Goal: Information Seeking & Learning: Learn about a topic

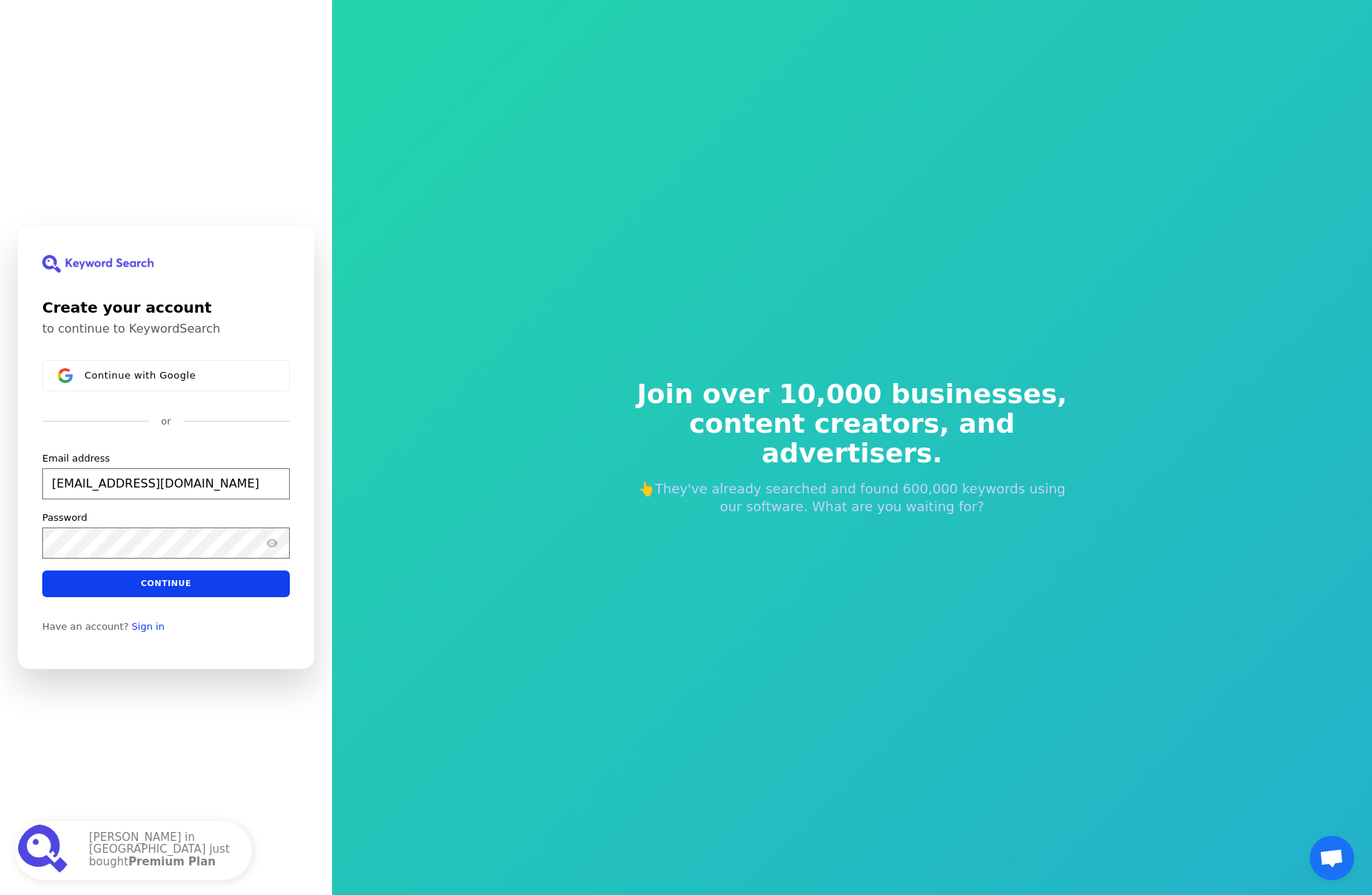
click at [111, 522] on div "Password" at bounding box center [165, 518] width 248 height 13
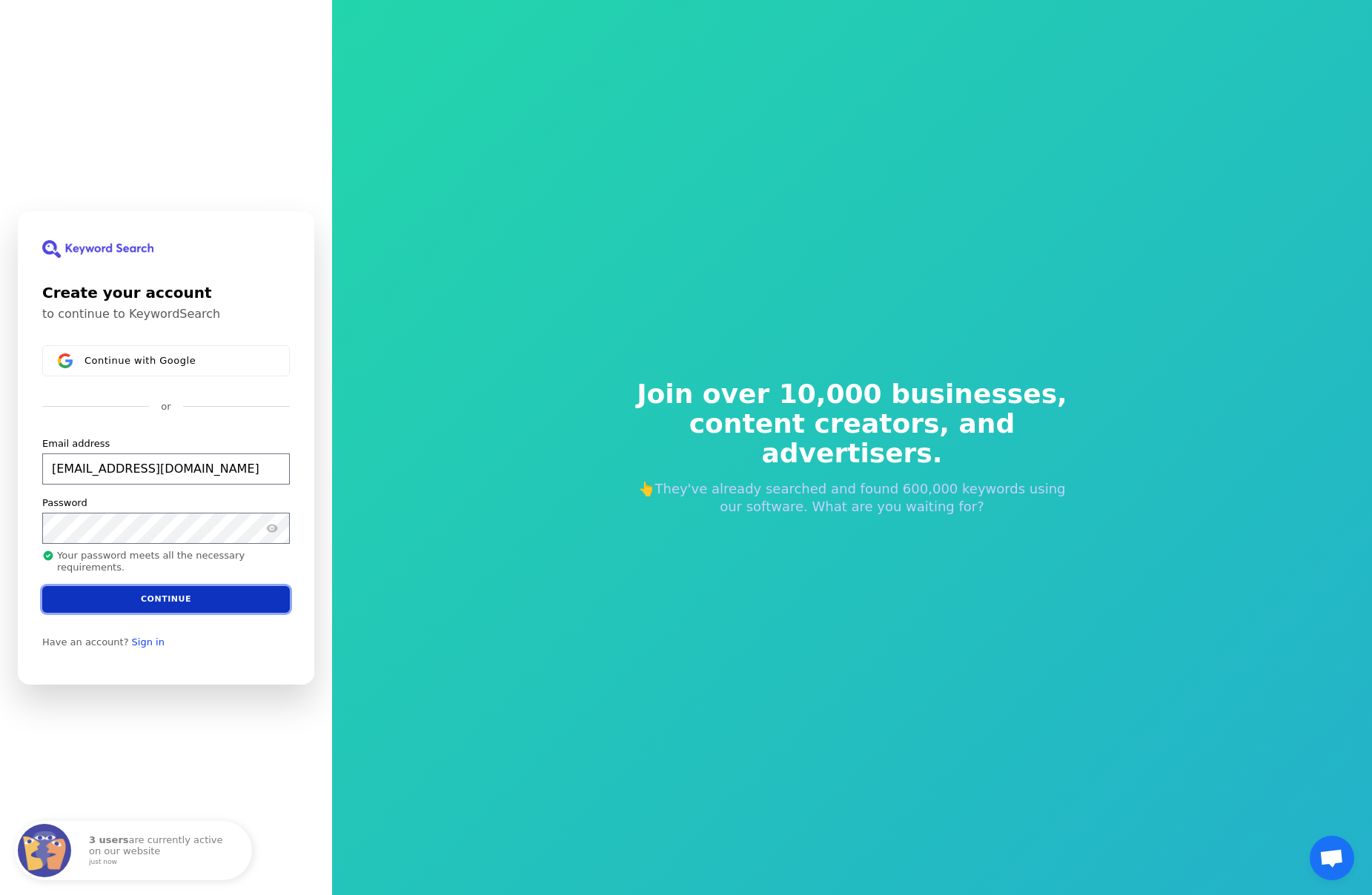
click at [144, 598] on button "Continue" at bounding box center [165, 599] width 248 height 27
type input "cmo@jotopr.com"
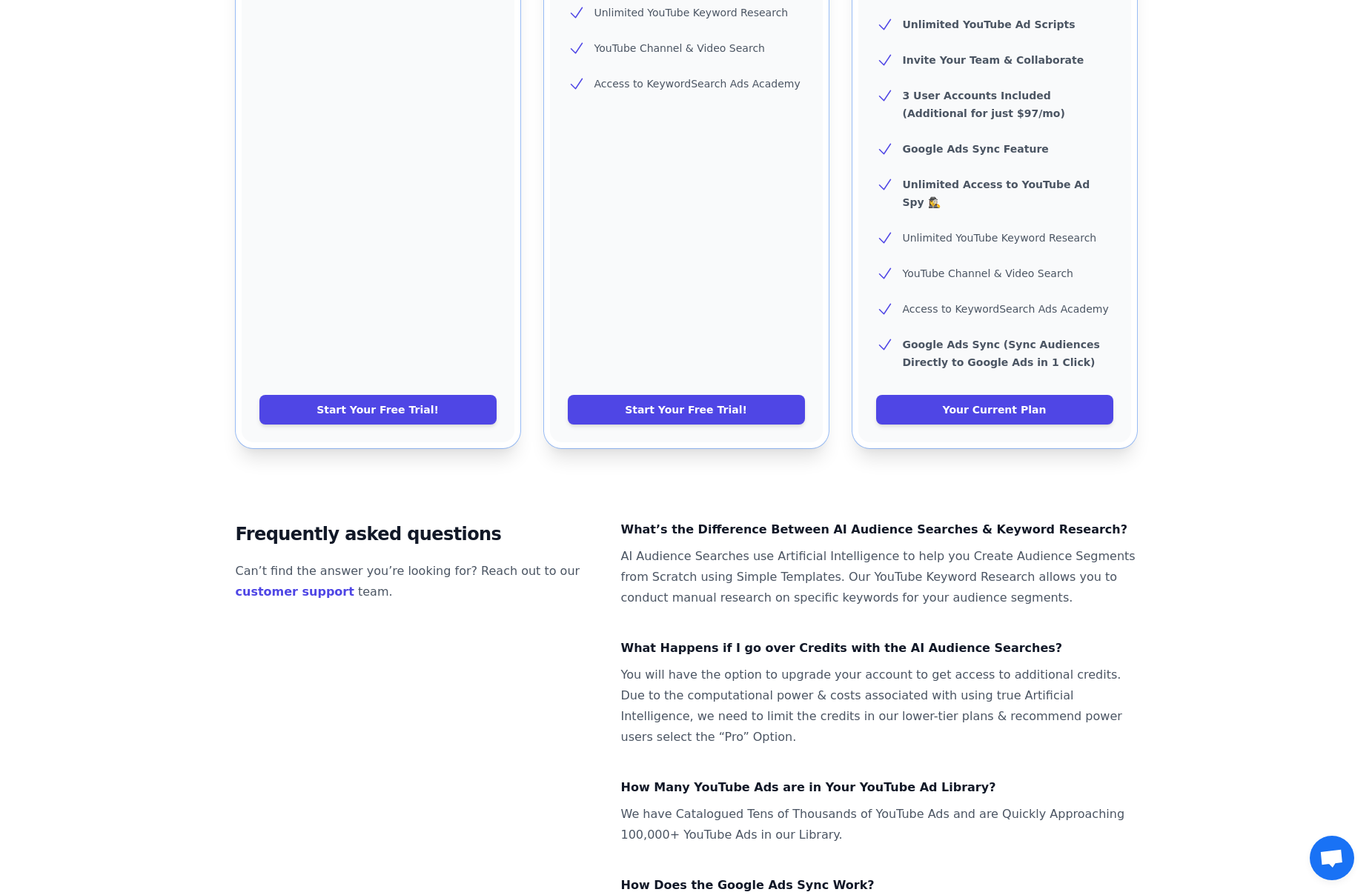
scroll to position [699, 0]
click at [988, 394] on link "Your Current Plan" at bounding box center [994, 408] width 237 height 29
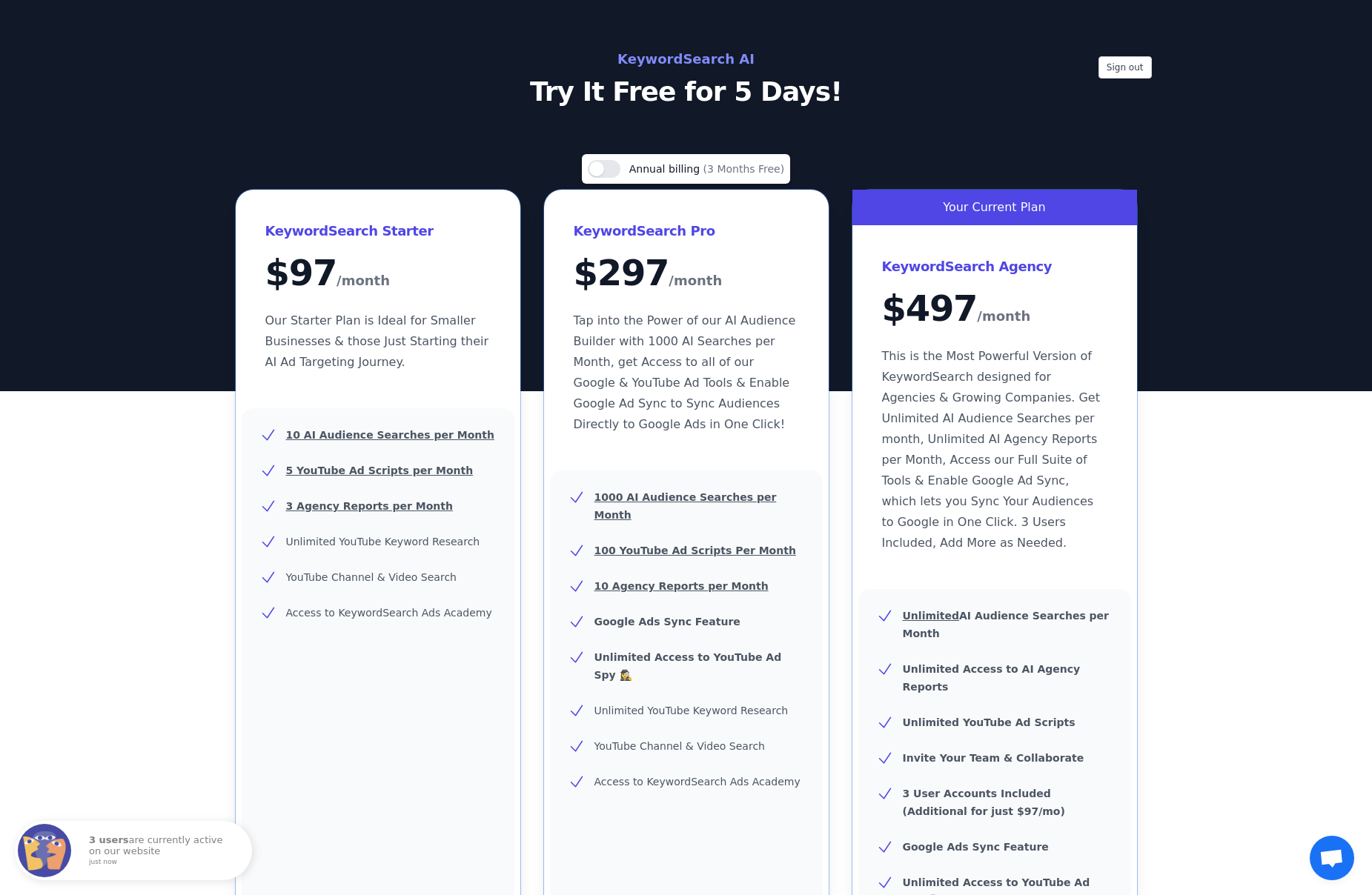
click at [679, 60] on h2 "KeywordSearch AI" at bounding box center [686, 60] width 664 height 23
click at [1324, 866] on span "Open chat" at bounding box center [1331, 859] width 24 height 21
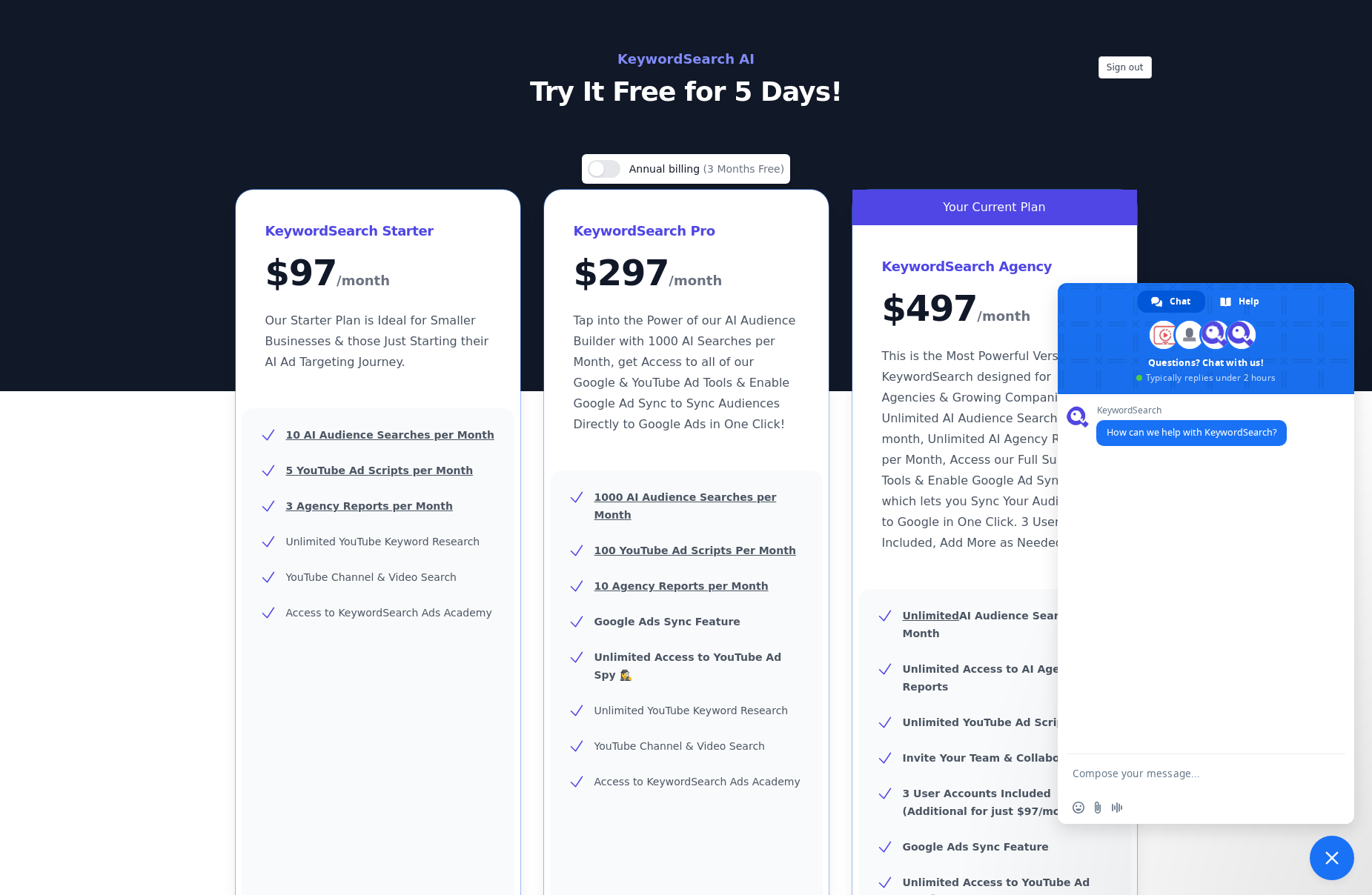
click at [1336, 856] on span "Close chat" at bounding box center [1332, 858] width 13 height 13
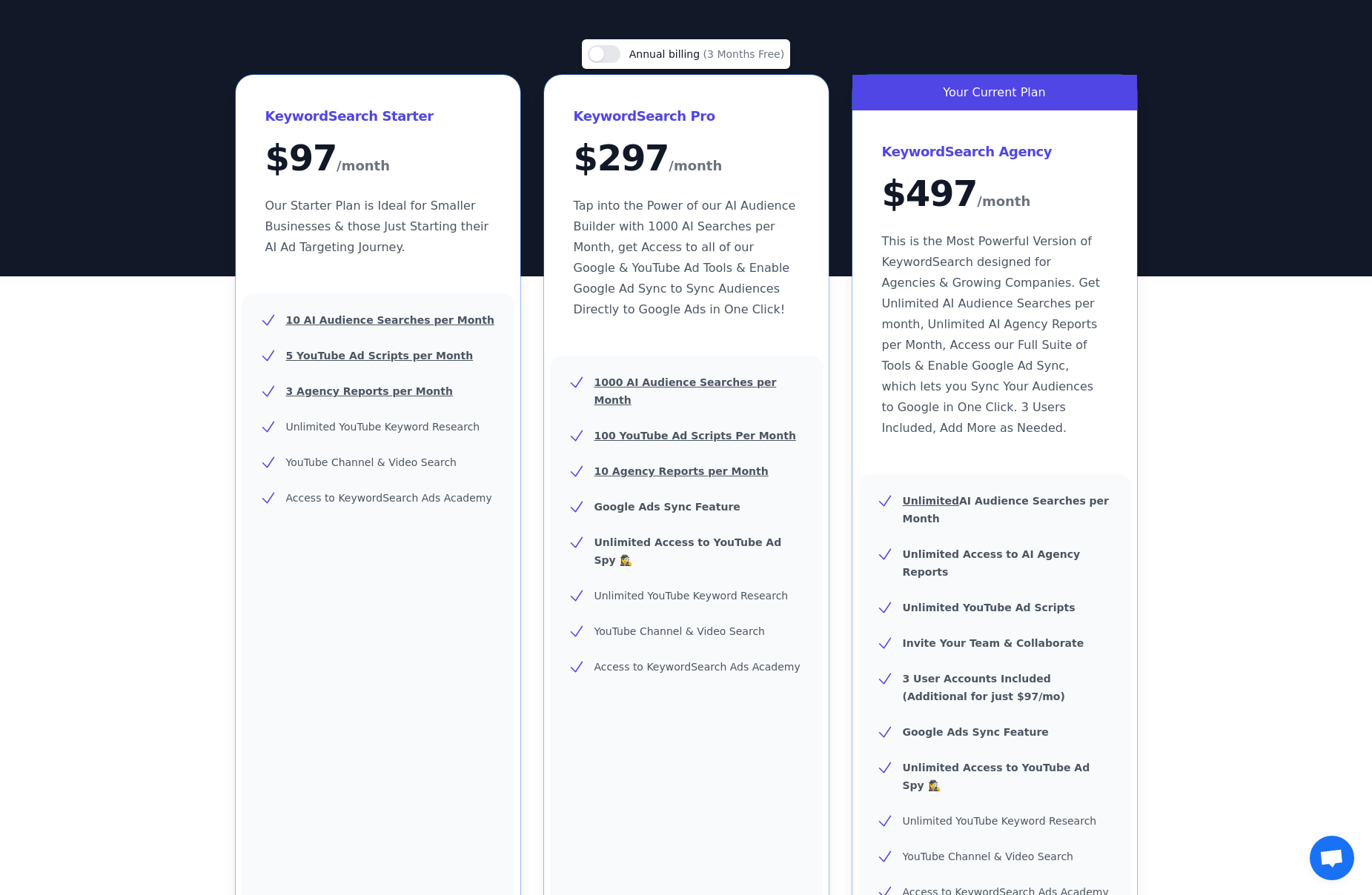
scroll to position [699, 0]
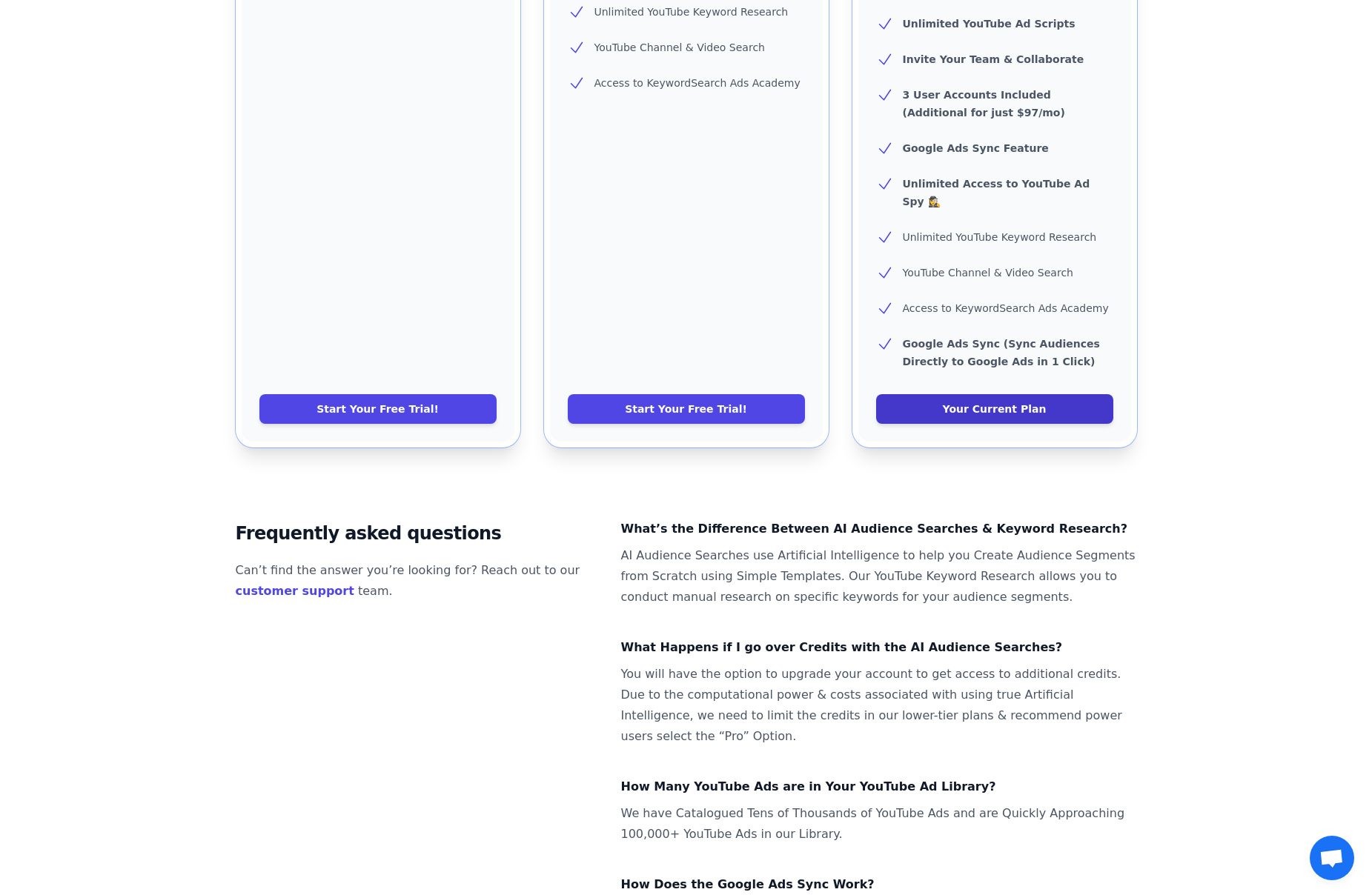
click at [998, 394] on link "Your Current Plan" at bounding box center [994, 408] width 237 height 29
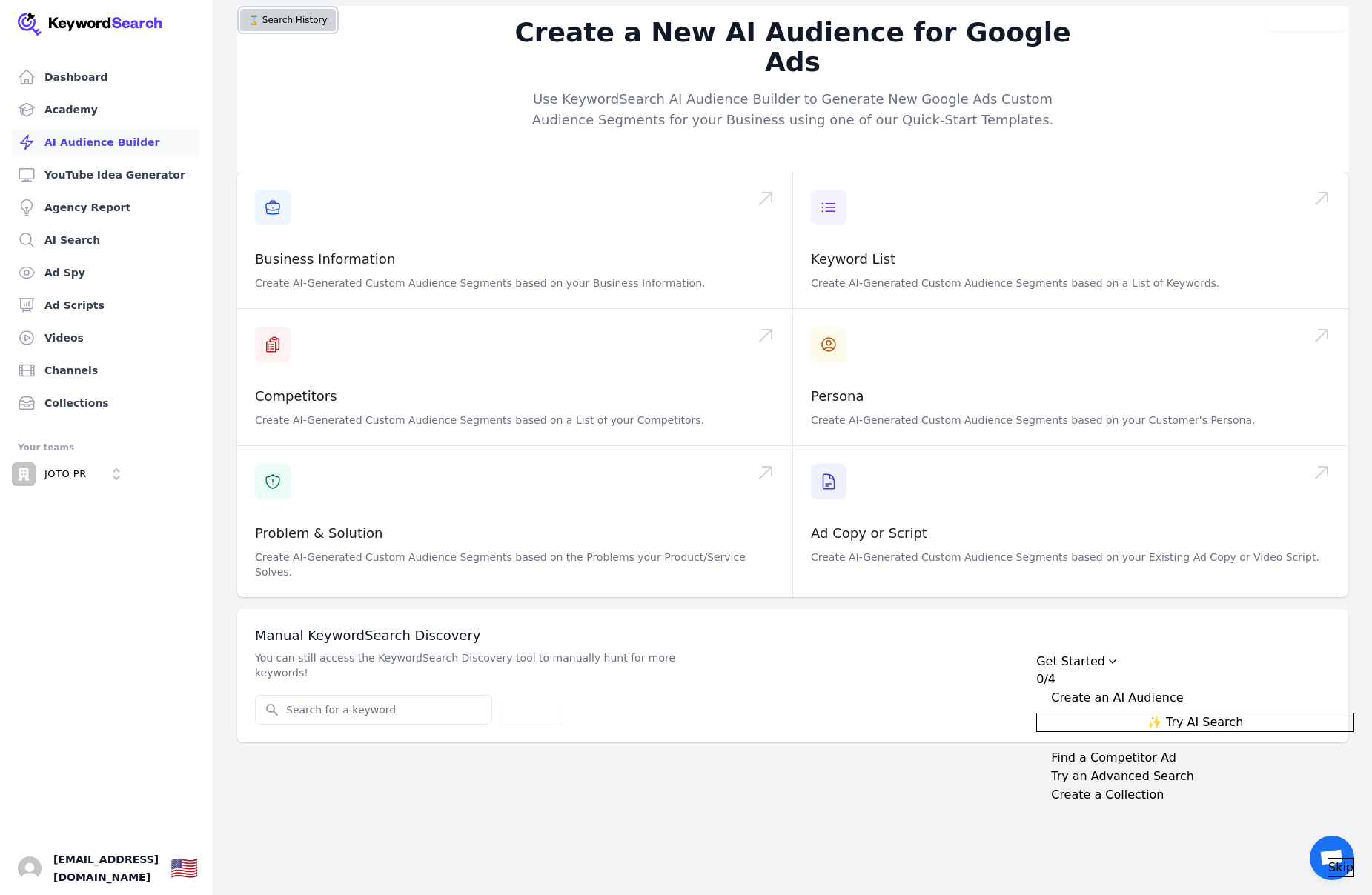
click at [300, 16] on button "⌛️ Search History" at bounding box center [288, 20] width 96 height 22
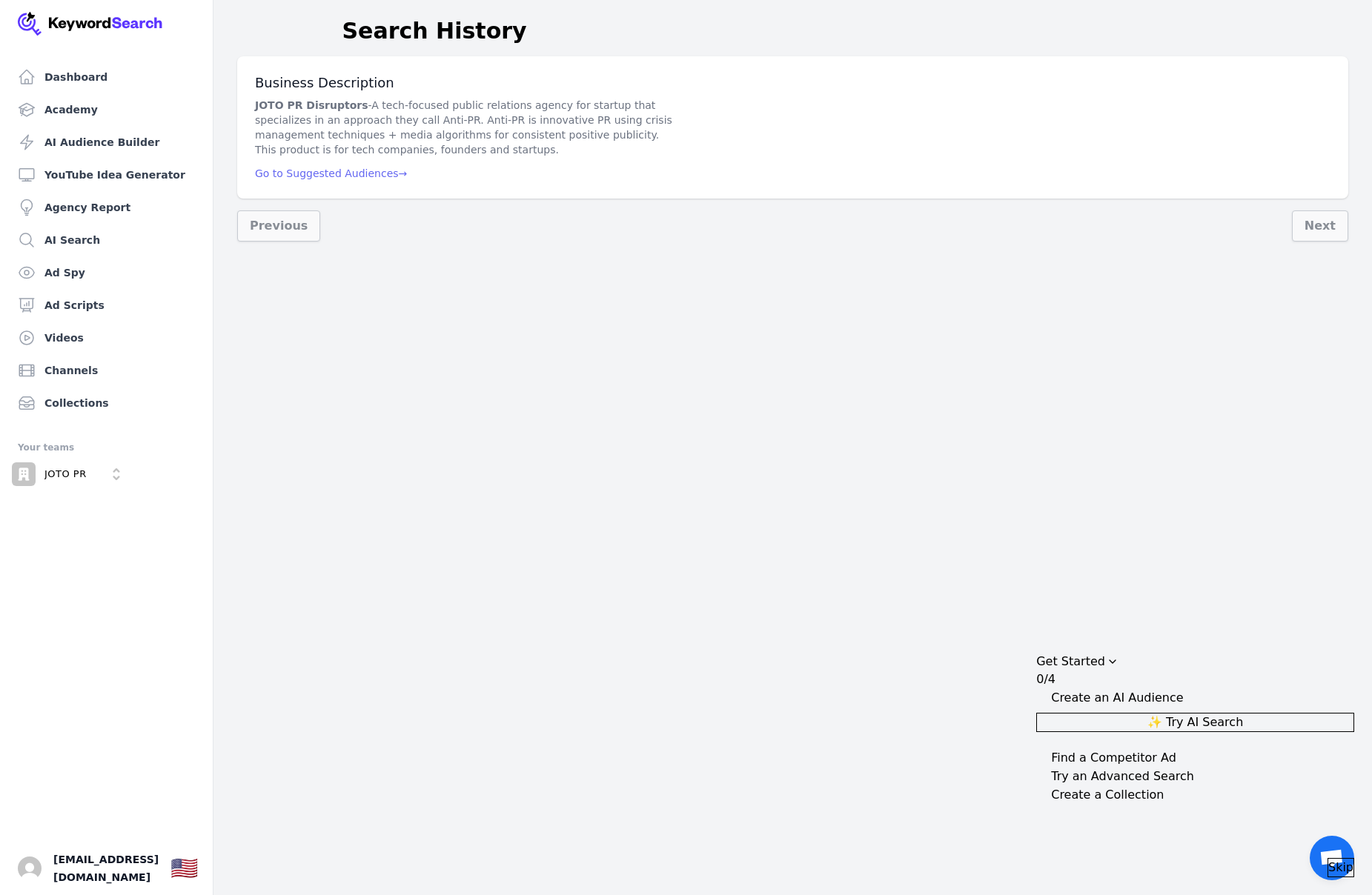
click at [310, 173] on span "Go to Suggested Audiences →" at bounding box center [331, 174] width 152 height 12
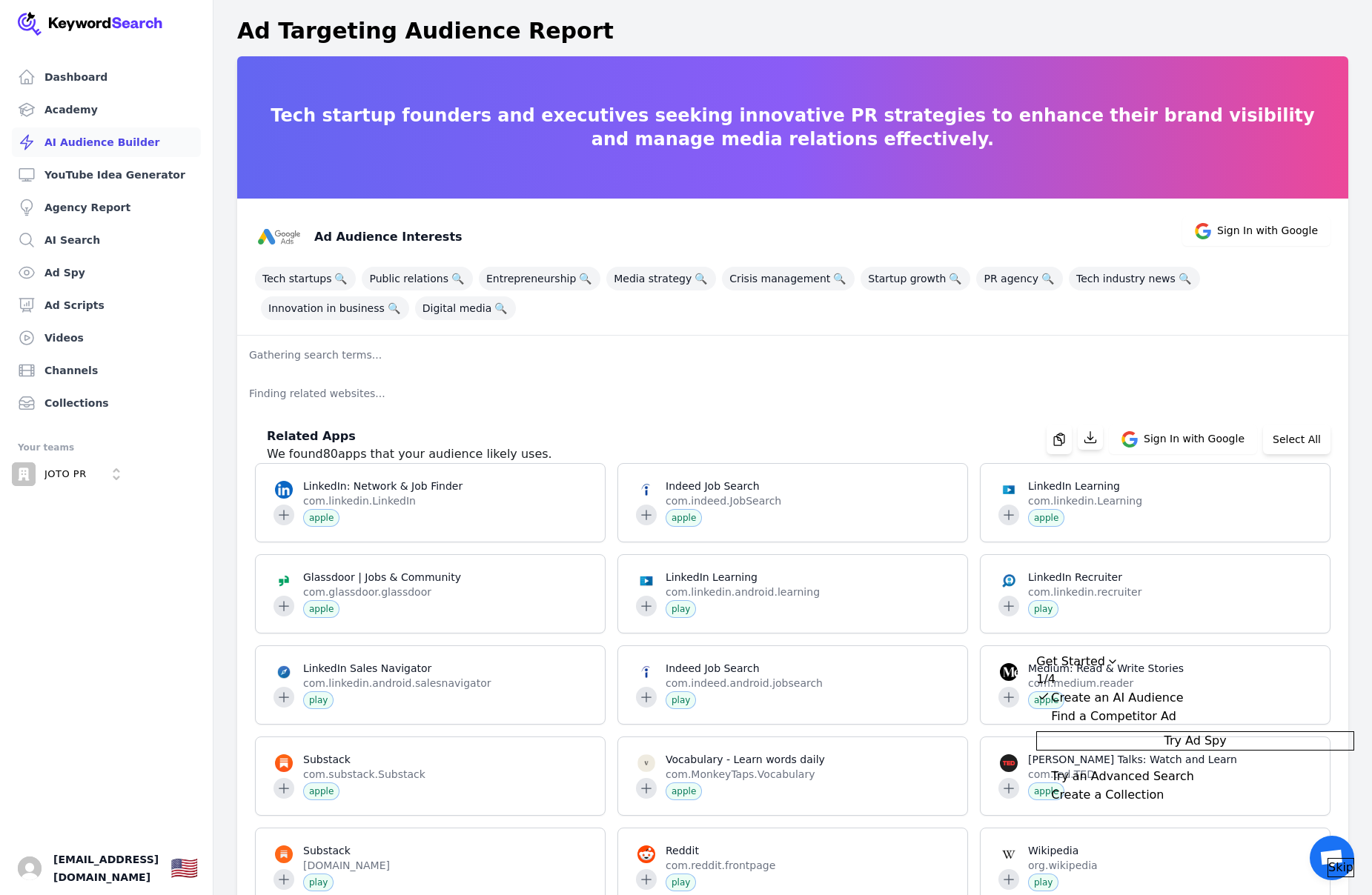
click at [100, 134] on link "AI Audience Builder" at bounding box center [106, 142] width 189 height 29
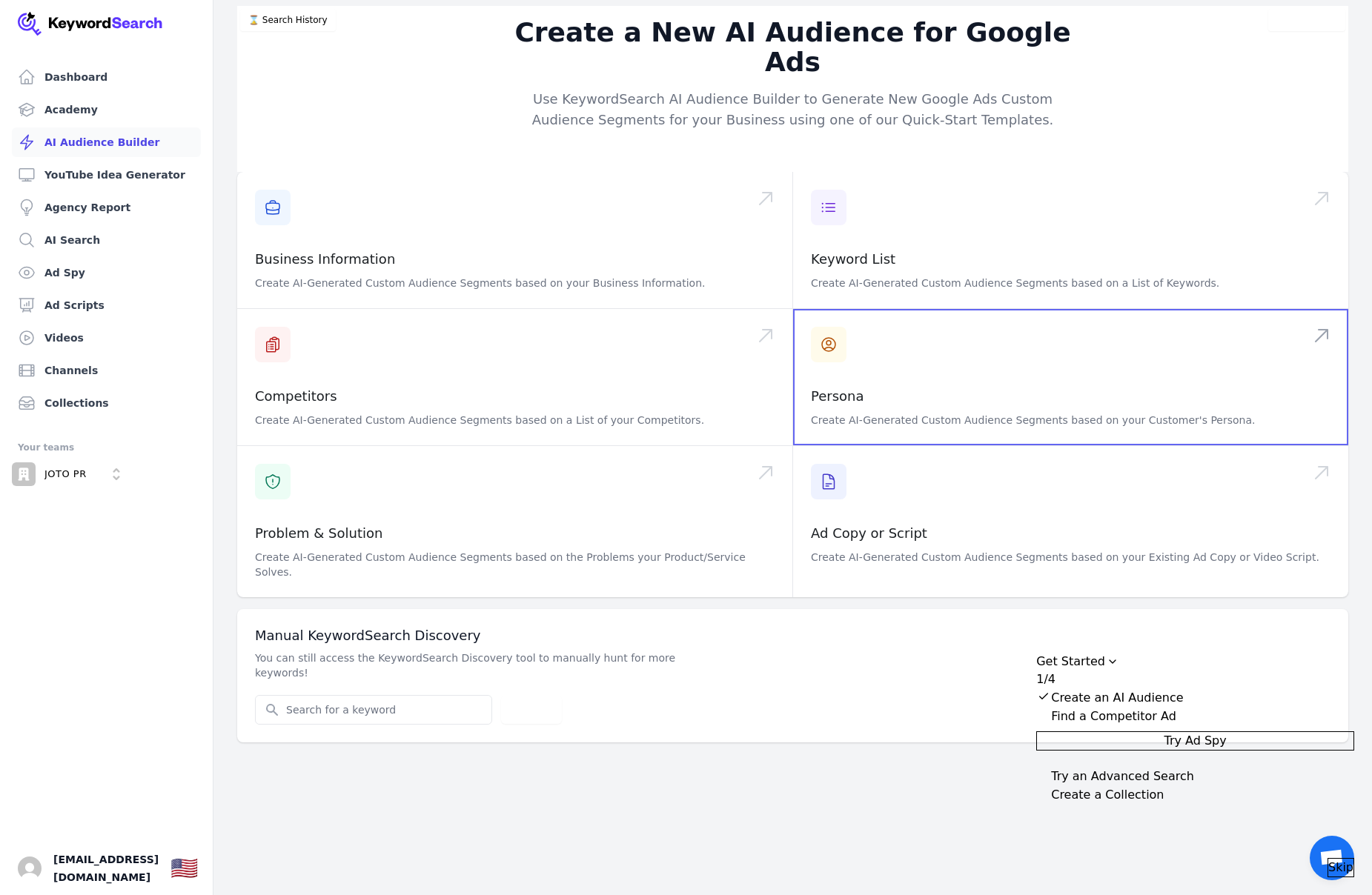
click at [1099, 370] on span at bounding box center [1071, 377] width 556 height 137
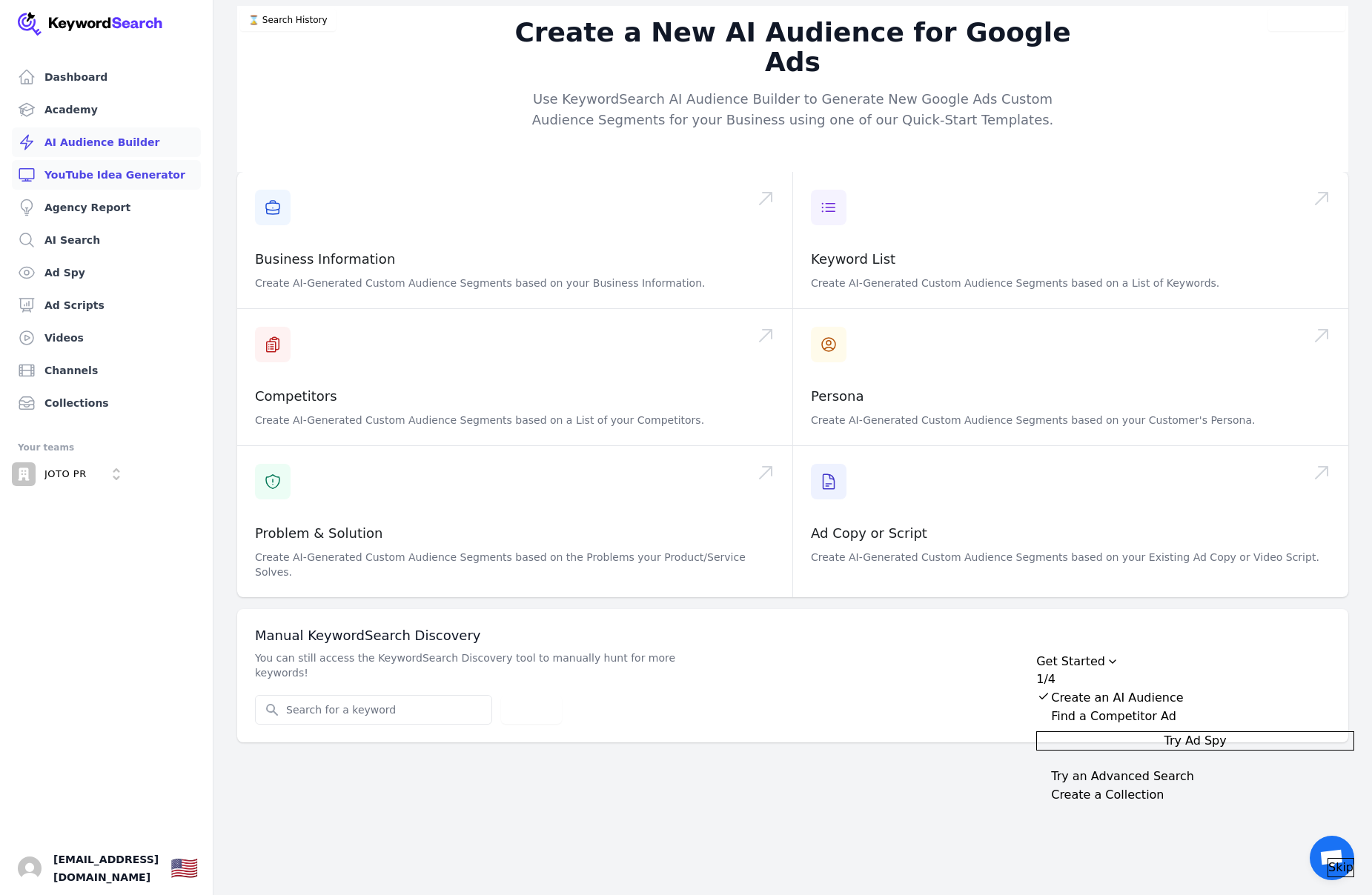
click at [144, 173] on link "YouTube Idea Generator" at bounding box center [106, 174] width 189 height 29
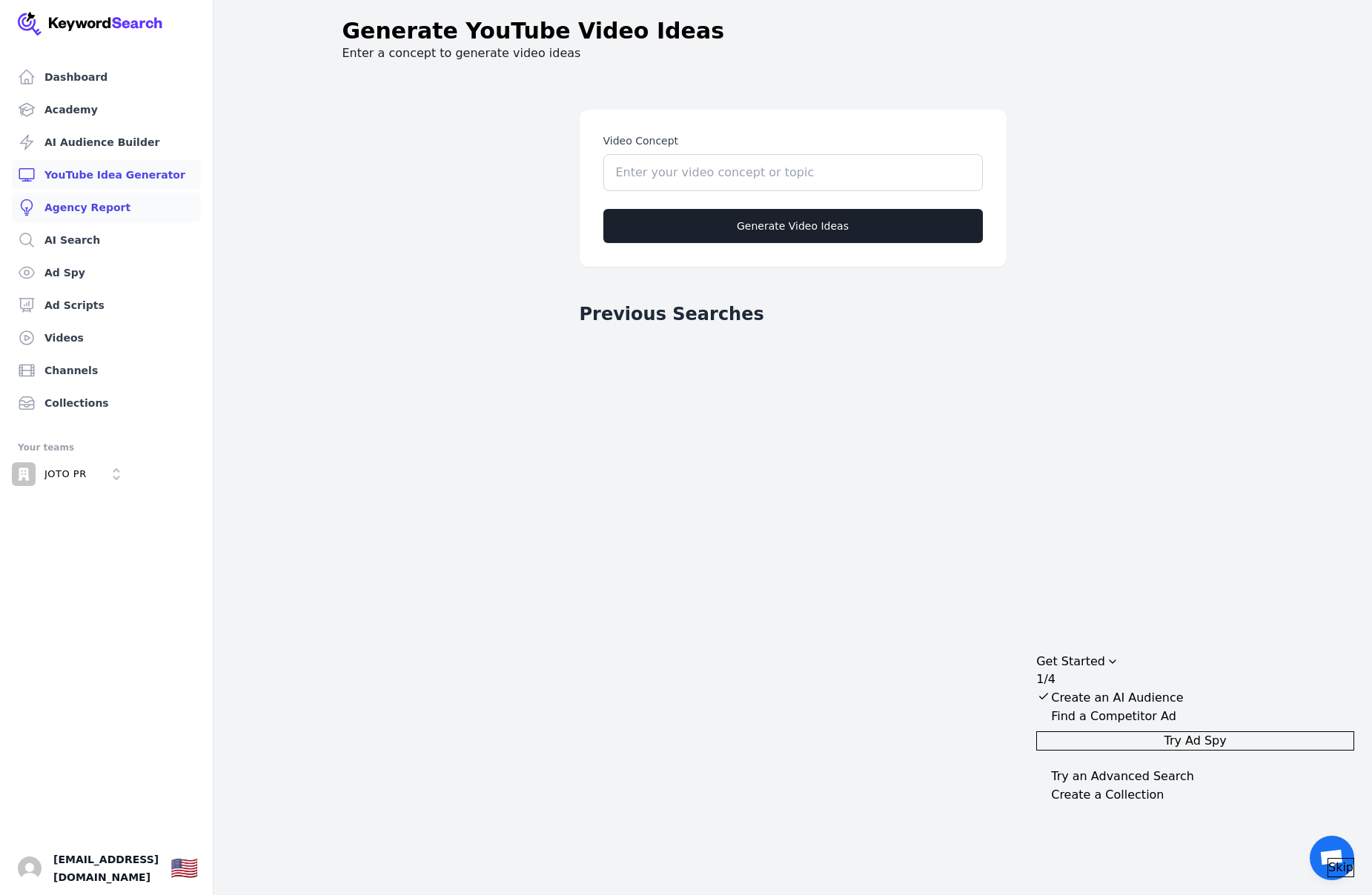
click at [107, 211] on link "Agency Report" at bounding box center [106, 207] width 189 height 29
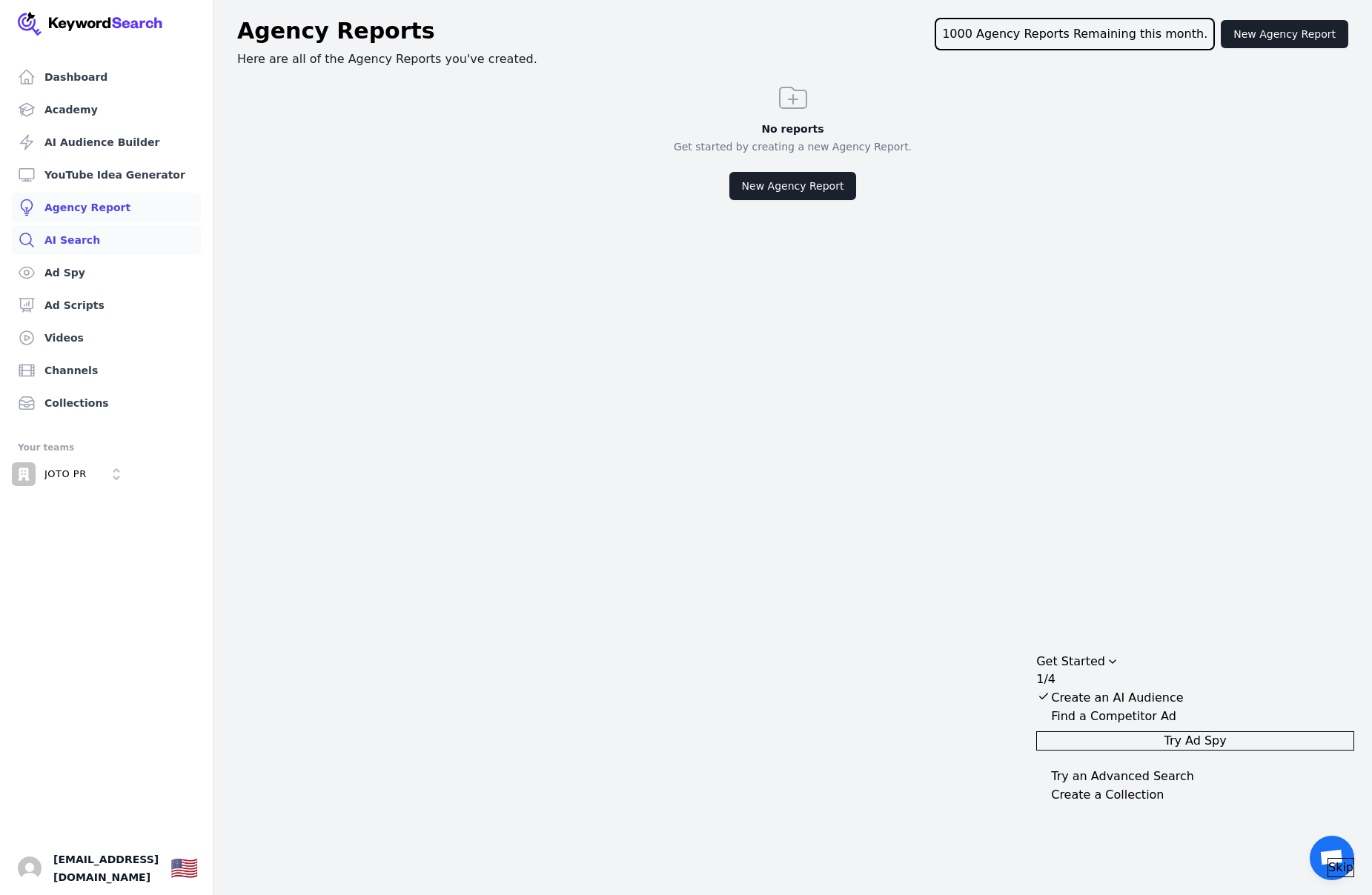
click at [108, 240] on link "AI Search" at bounding box center [106, 239] width 189 height 29
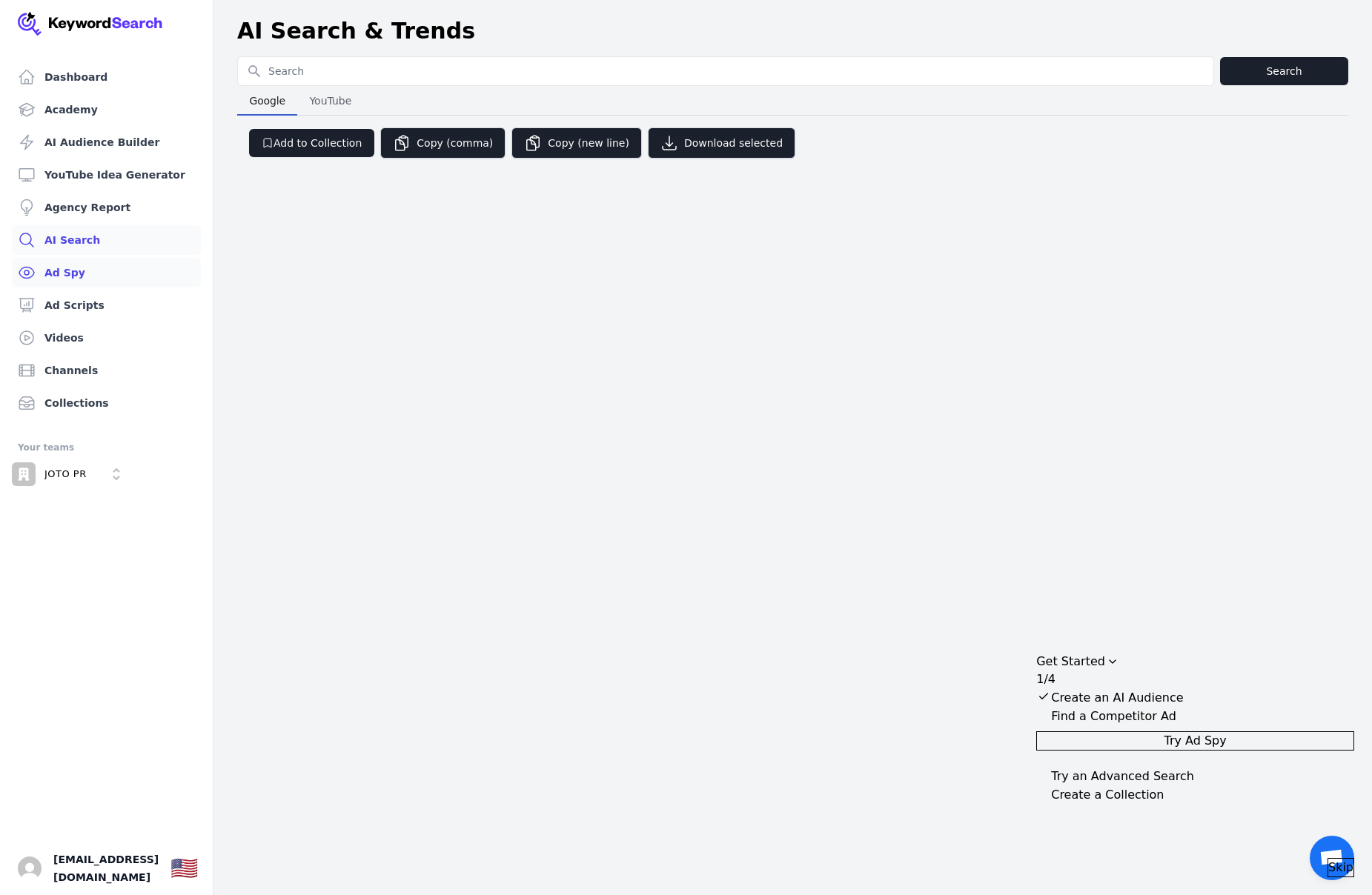
click at [102, 268] on link "Ad Spy" at bounding box center [106, 272] width 189 height 29
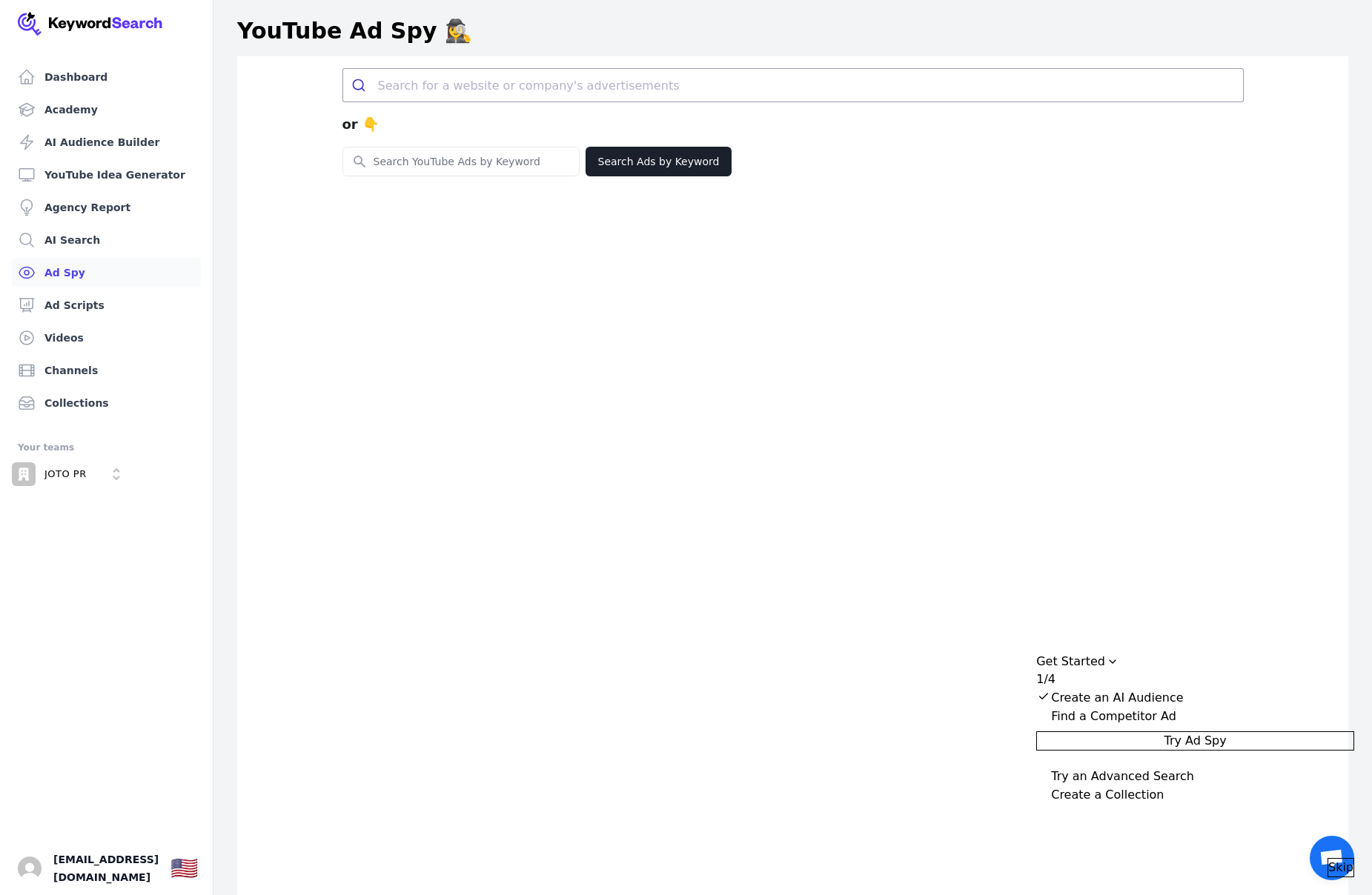
click at [54, 93] on ul "Dashboard Academy AI Audience Builder YouTube Idea Generator Agency Report AI S…" at bounding box center [106, 240] width 189 height 356
click at [73, 70] on link "Dashboard" at bounding box center [106, 76] width 189 height 29
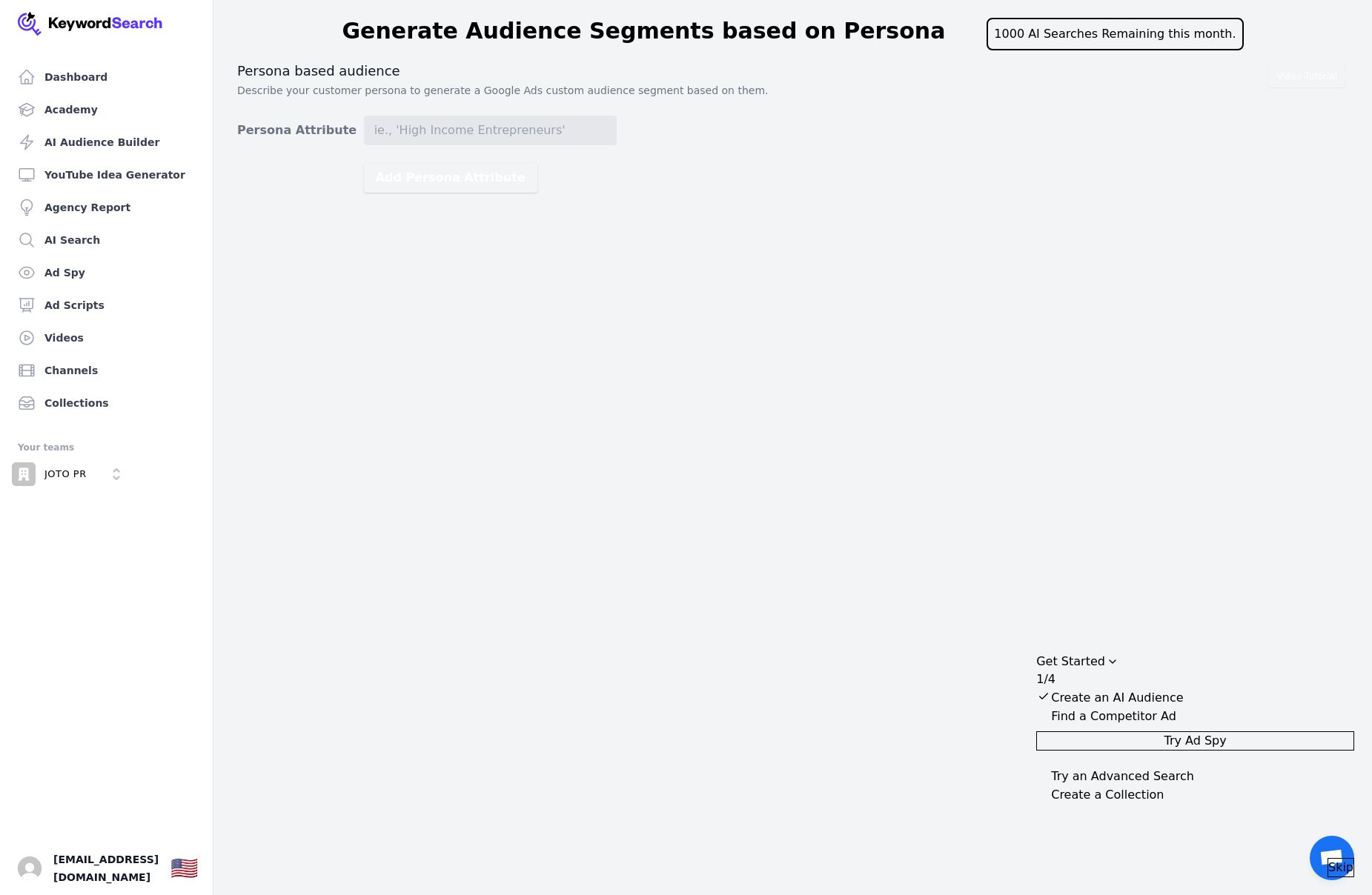
click at [843, 304] on div "Dashboard Academy AI Audience Builder YouTube Idea Generator Agency Report AI S…" at bounding box center [686, 447] width 1372 height 895
click at [98, 129] on link "AI Audience Builder" at bounding box center [106, 142] width 189 height 29
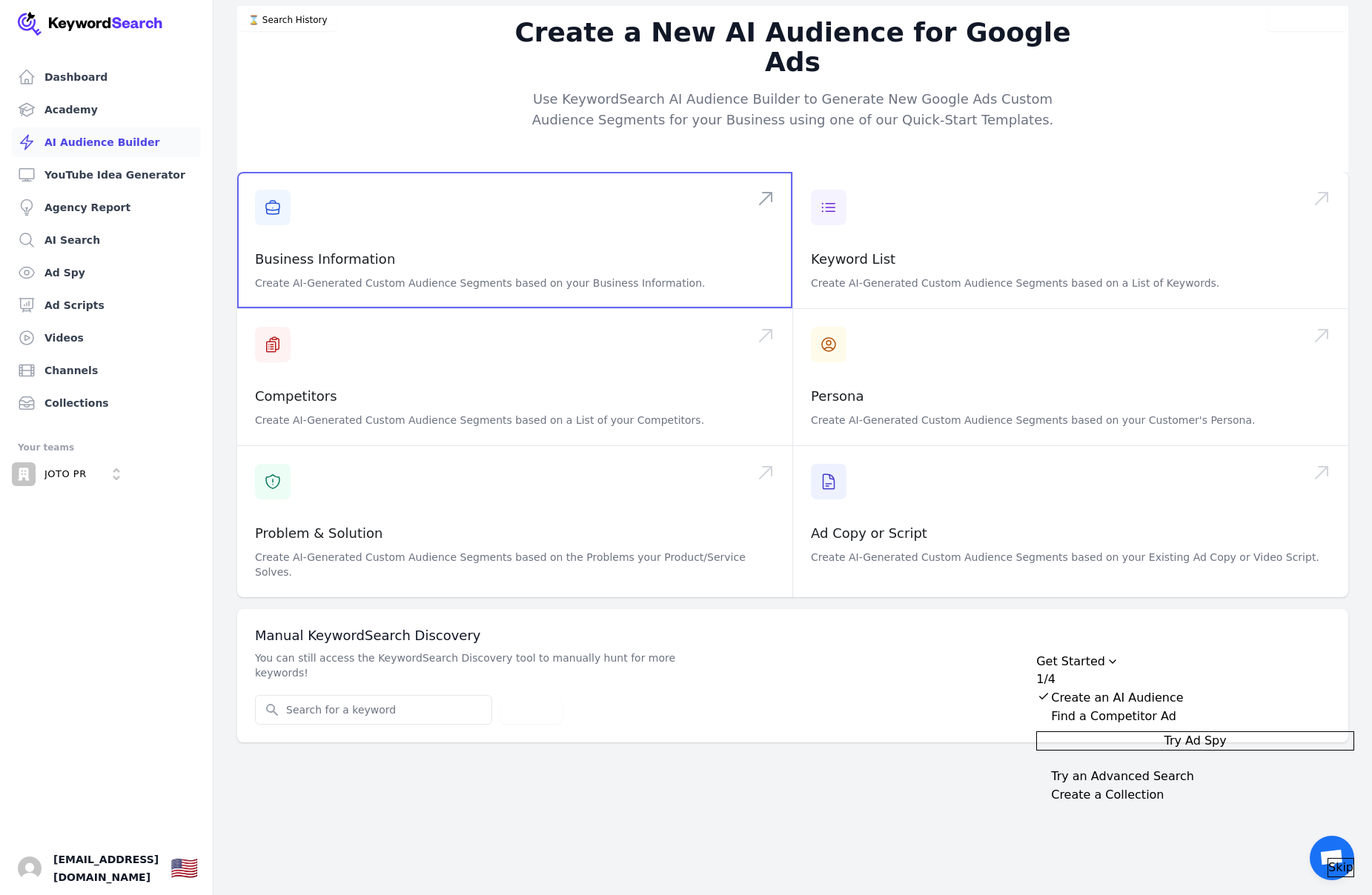
click at [289, 183] on span at bounding box center [515, 240] width 556 height 137
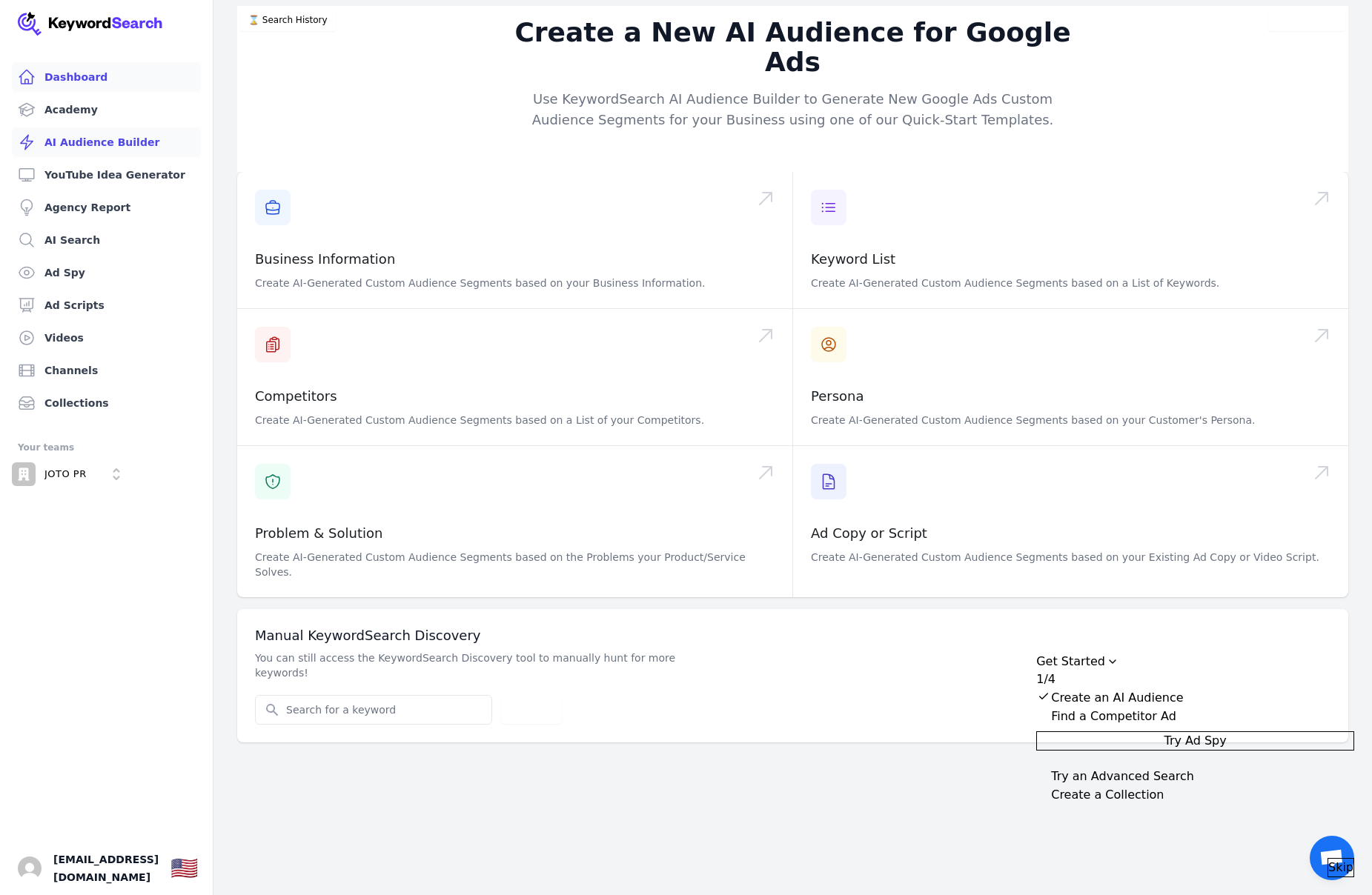
click at [80, 82] on link "Dashboard" at bounding box center [106, 76] width 189 height 29
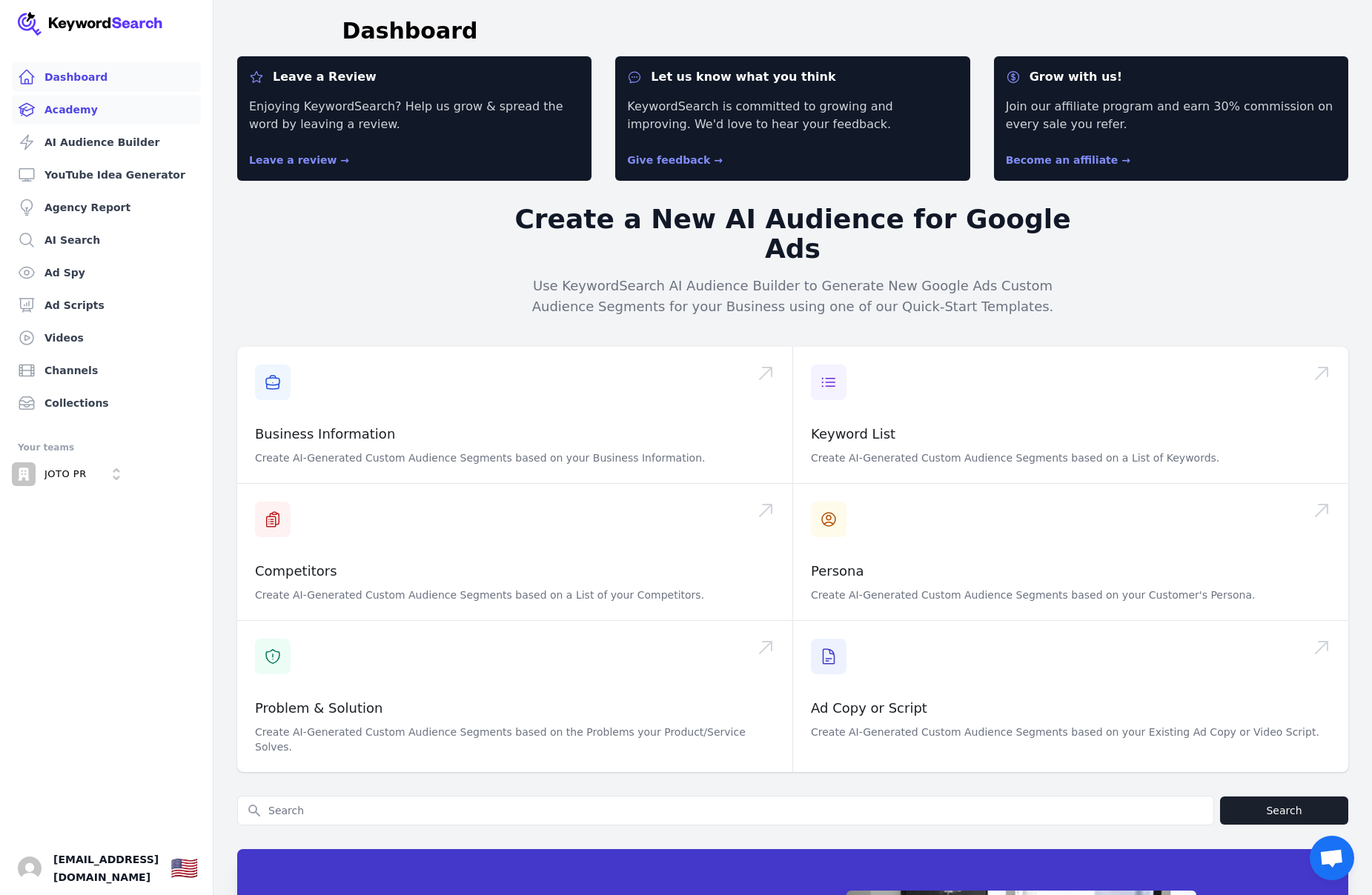
click at [69, 104] on link "Academy" at bounding box center [106, 109] width 189 height 29
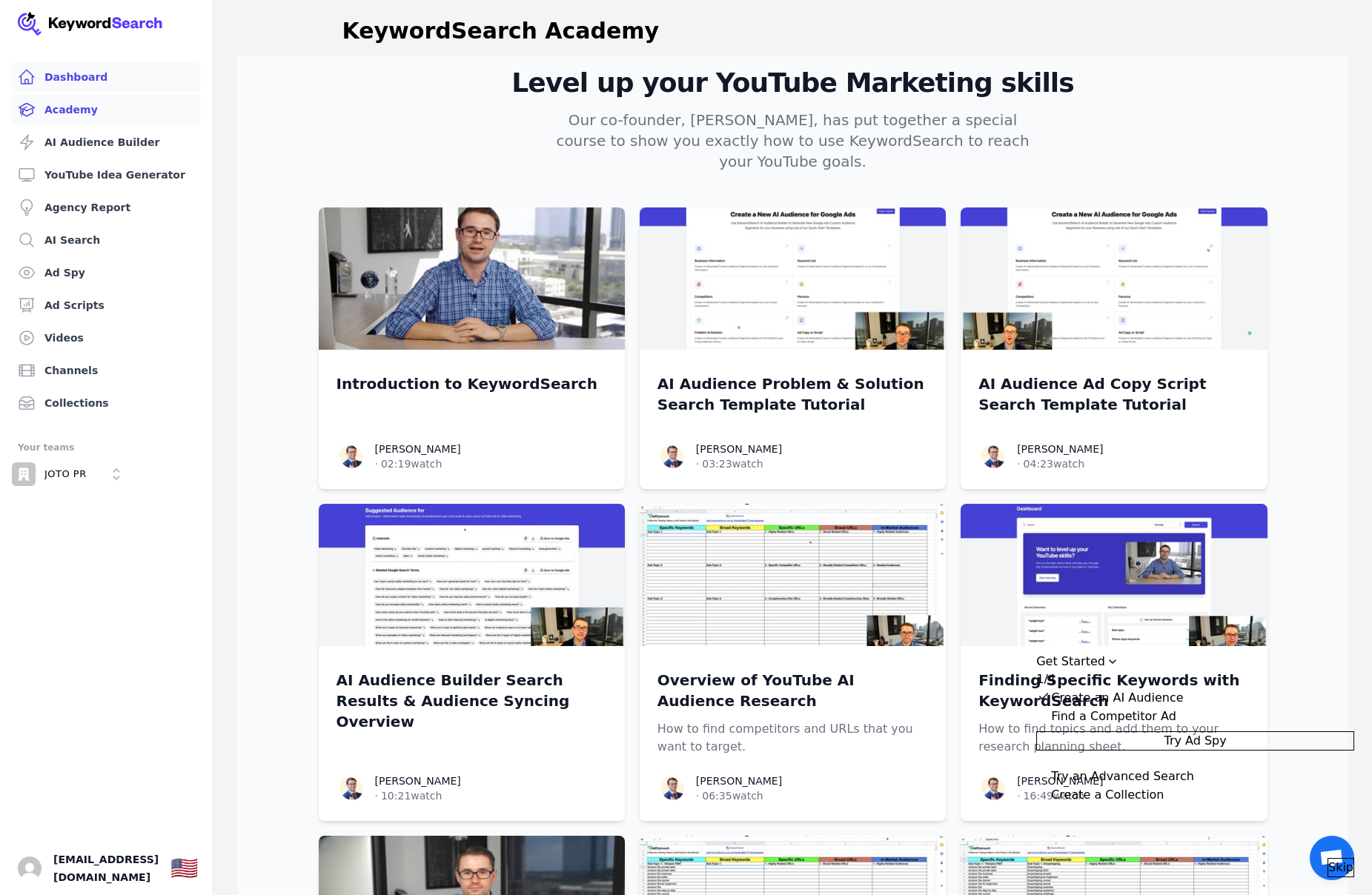
click at [73, 80] on link "Dashboard" at bounding box center [106, 76] width 189 height 29
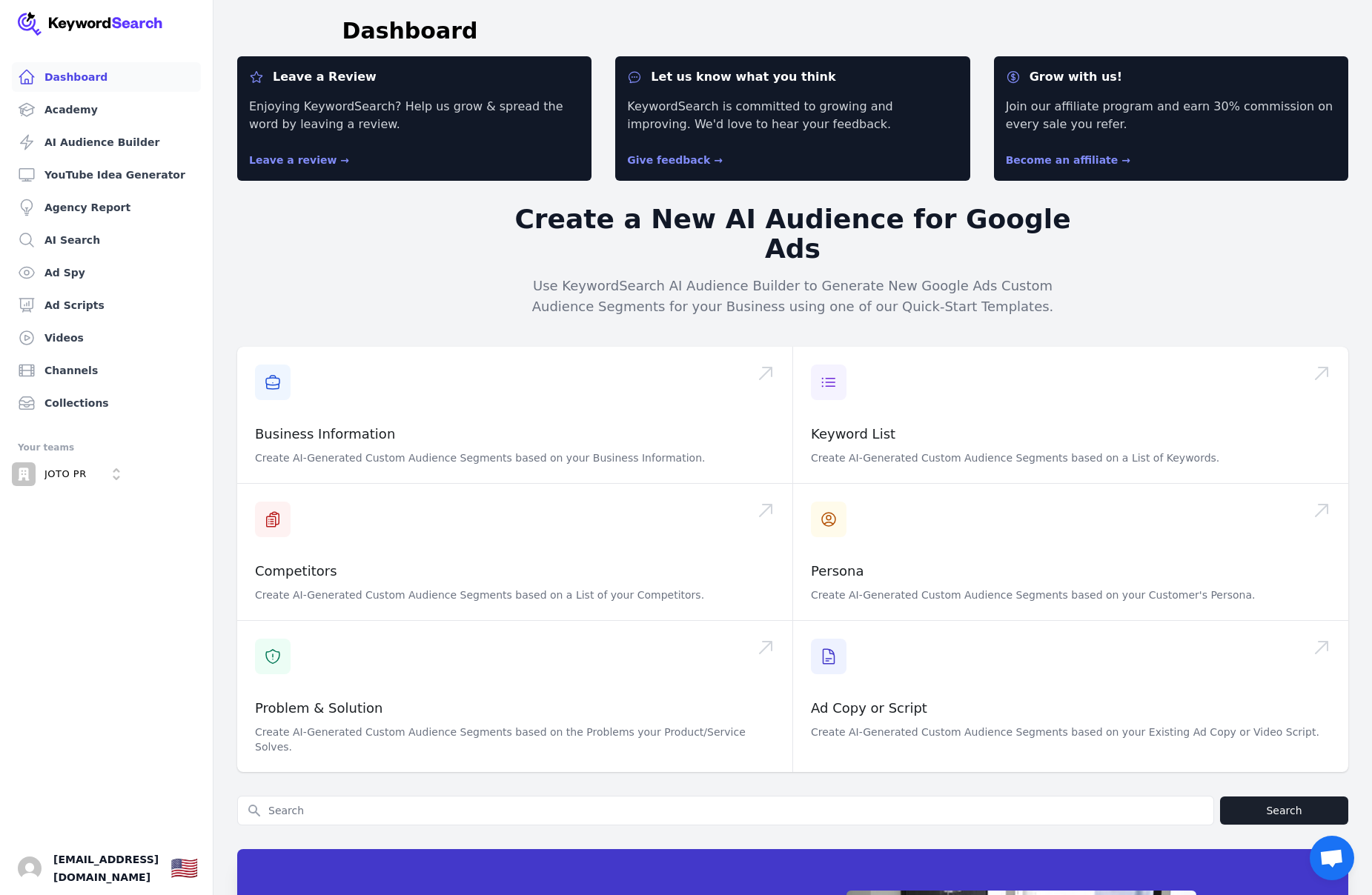
click at [71, 486] on div "JOTO PR" at bounding box center [70, 476] width 117 height 29
click at [70, 479] on p "JOTO PR" at bounding box center [65, 474] width 42 height 13
click at [74, 211] on link "Agency Report" at bounding box center [106, 207] width 189 height 29
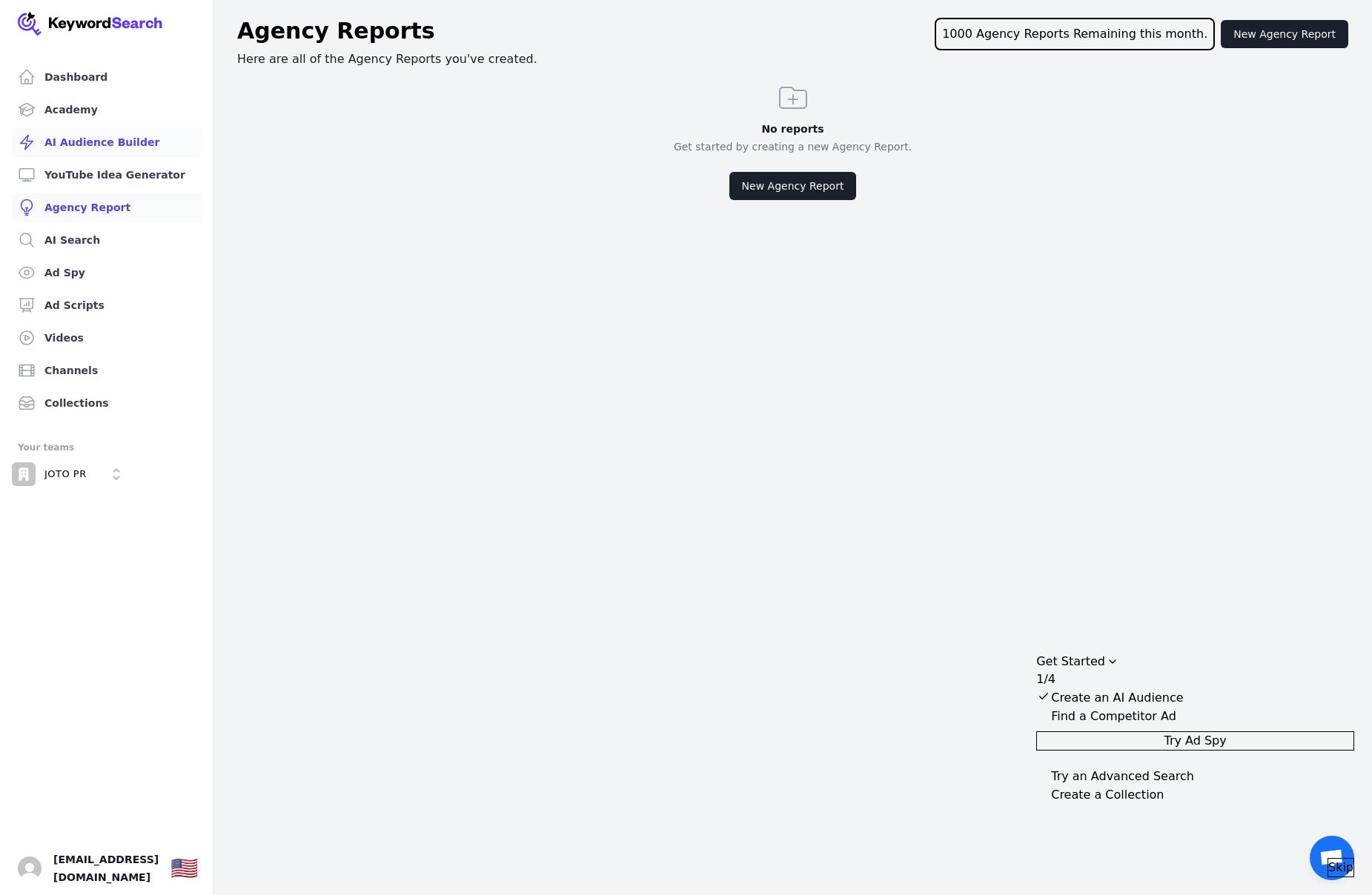
click at [123, 138] on link "AI Audience Builder" at bounding box center [106, 142] width 189 height 29
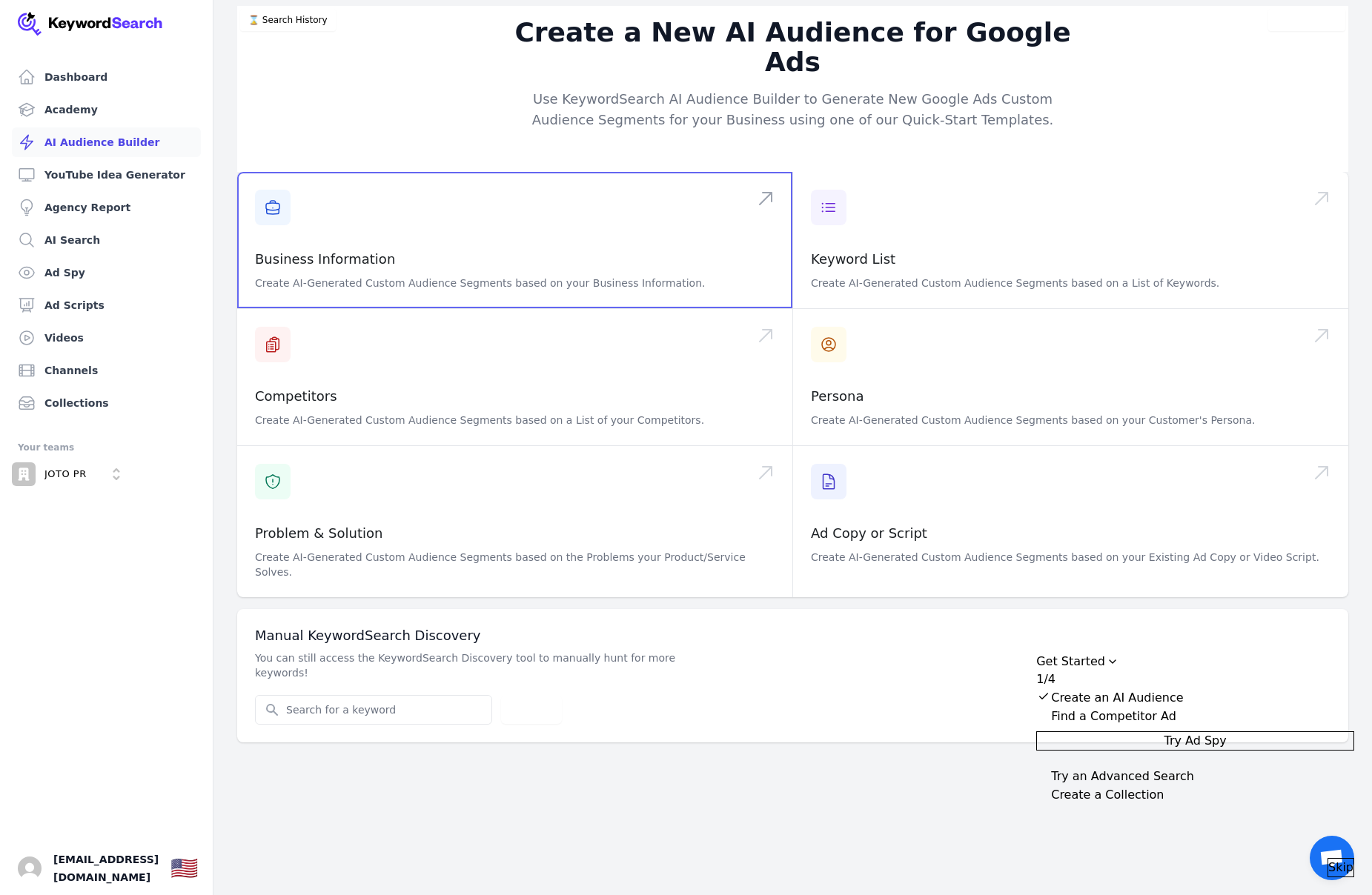
click at [261, 181] on span at bounding box center [515, 240] width 556 height 137
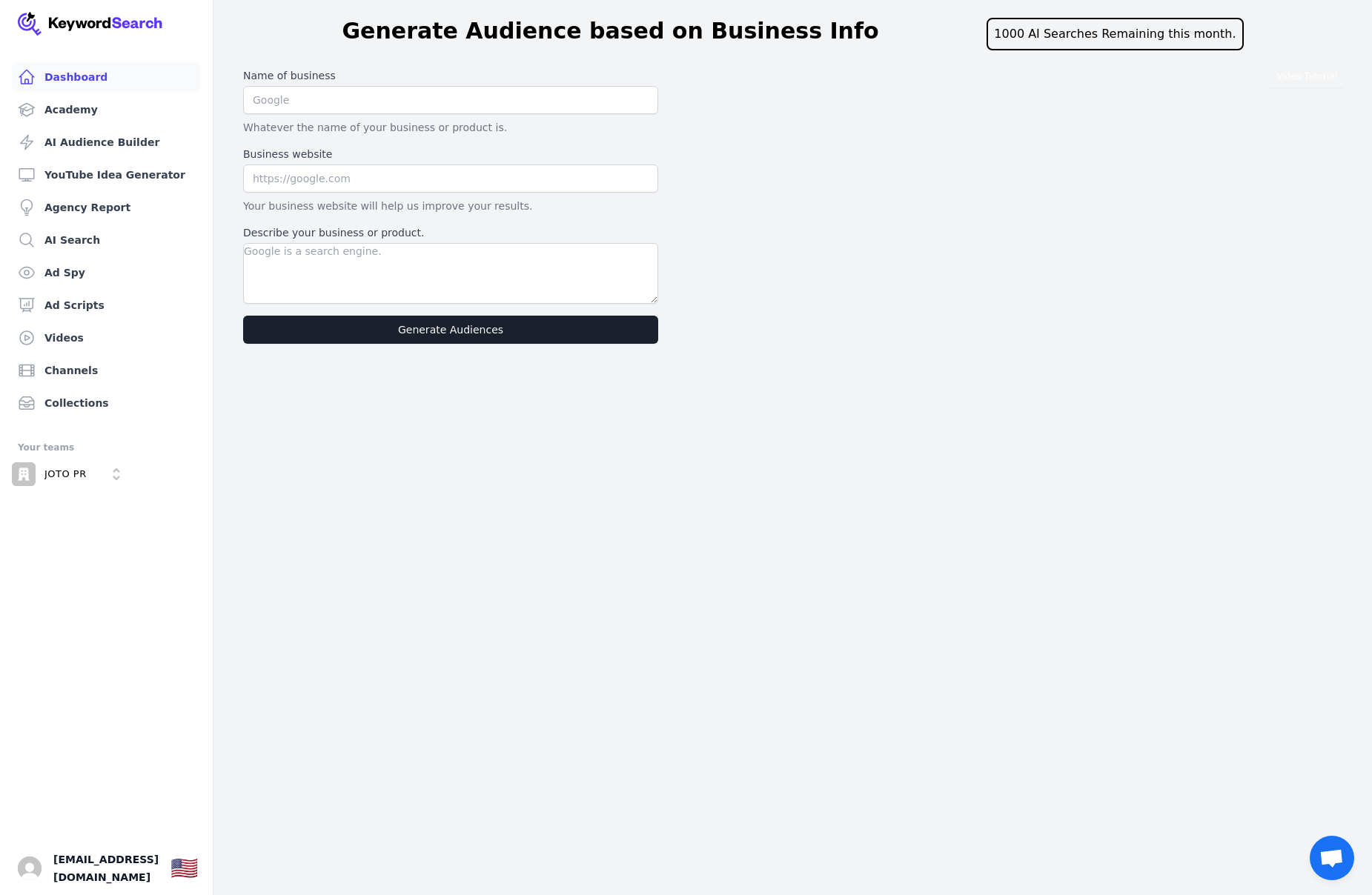
click at [78, 81] on link "Dashboard" at bounding box center [106, 76] width 189 height 29
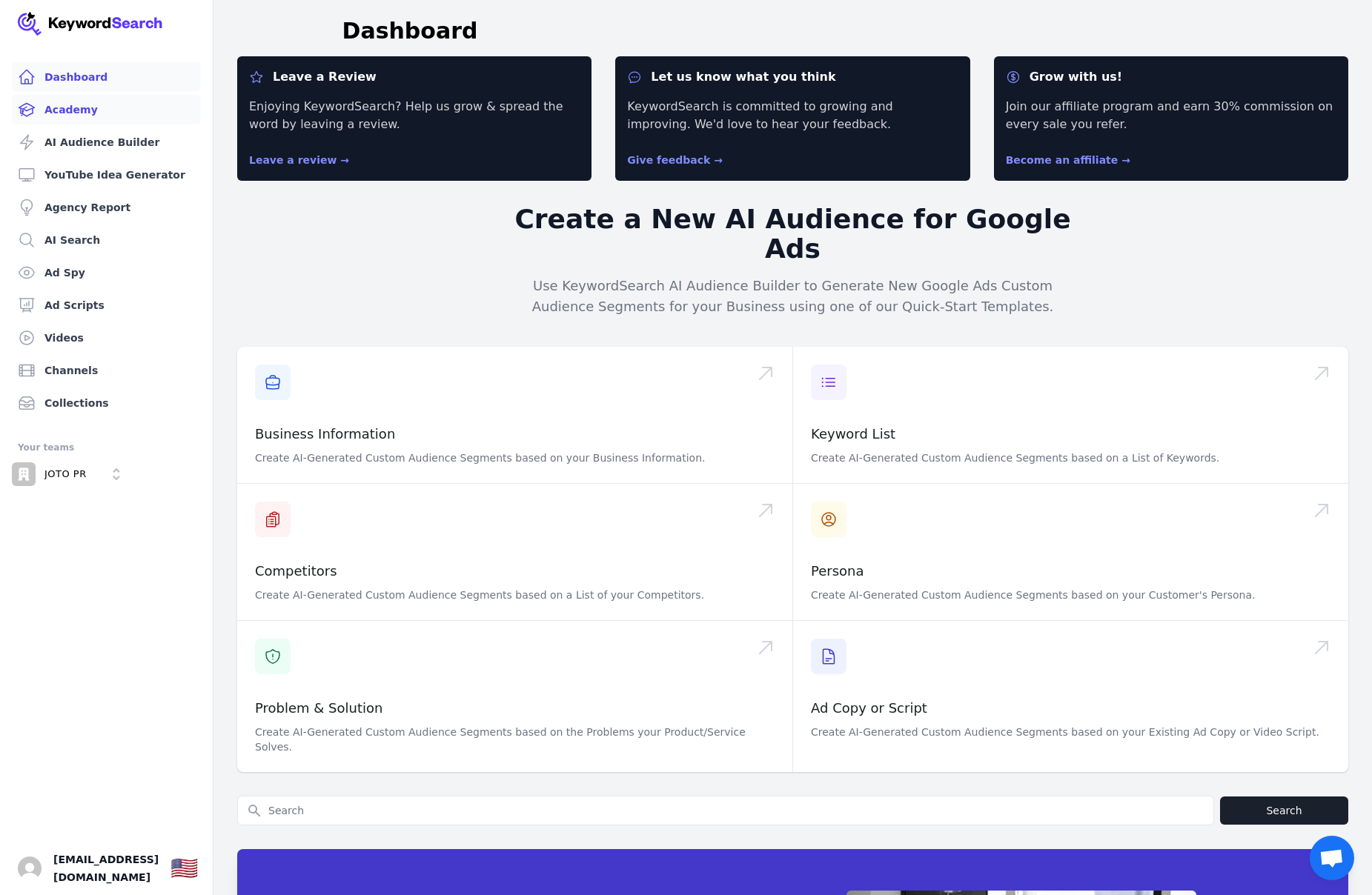
click at [70, 113] on link "Academy" at bounding box center [106, 109] width 189 height 29
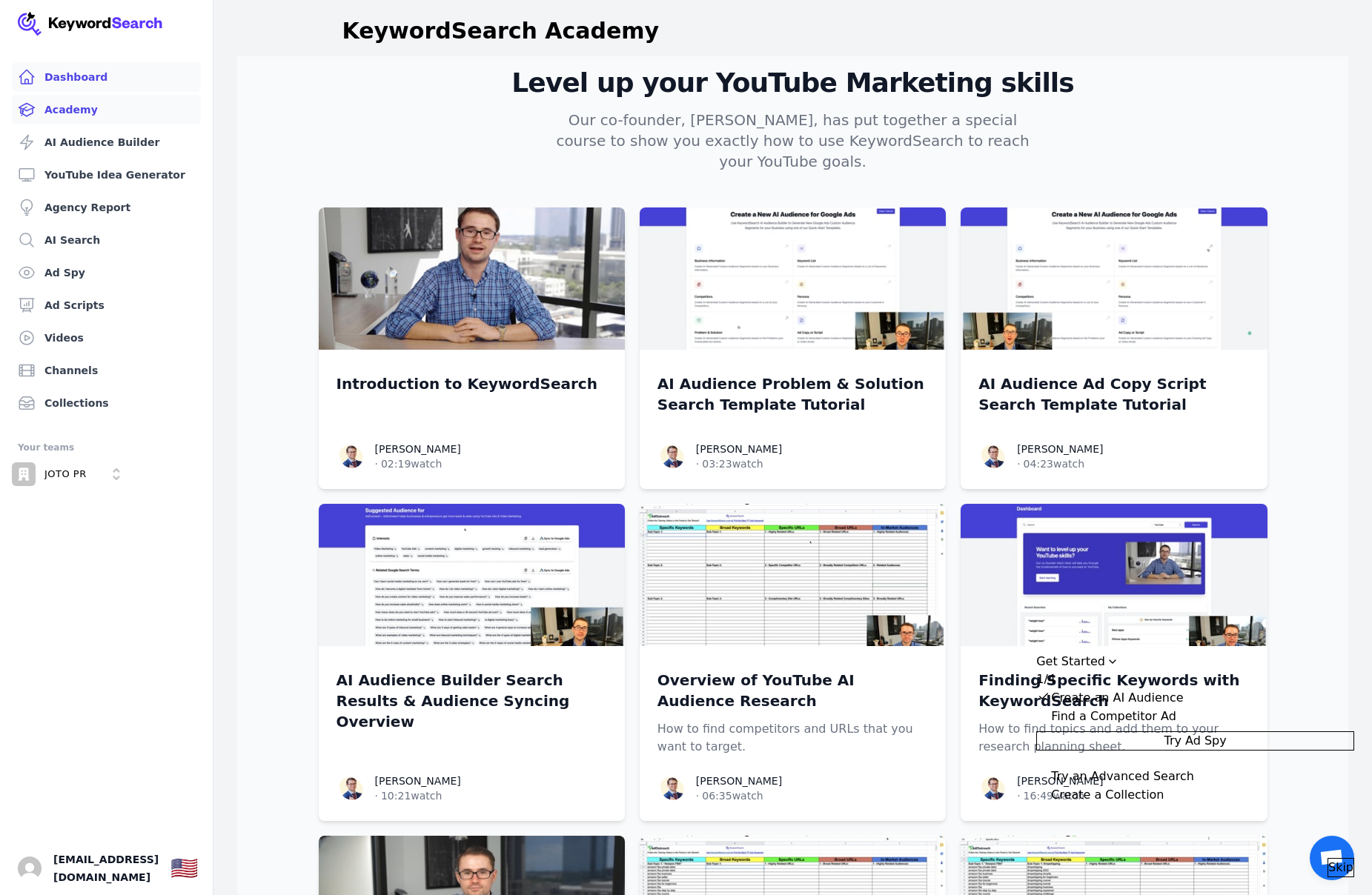
click at [70, 82] on link "Dashboard" at bounding box center [106, 76] width 189 height 29
